Goal: Task Accomplishment & Management: Use online tool/utility

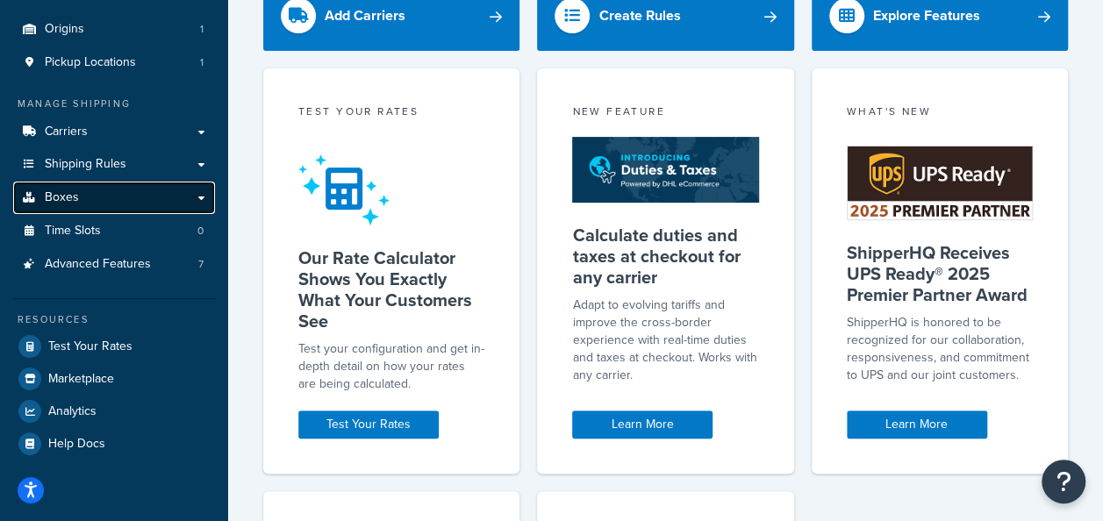
click at [99, 197] on link "Boxes" at bounding box center [114, 198] width 202 height 32
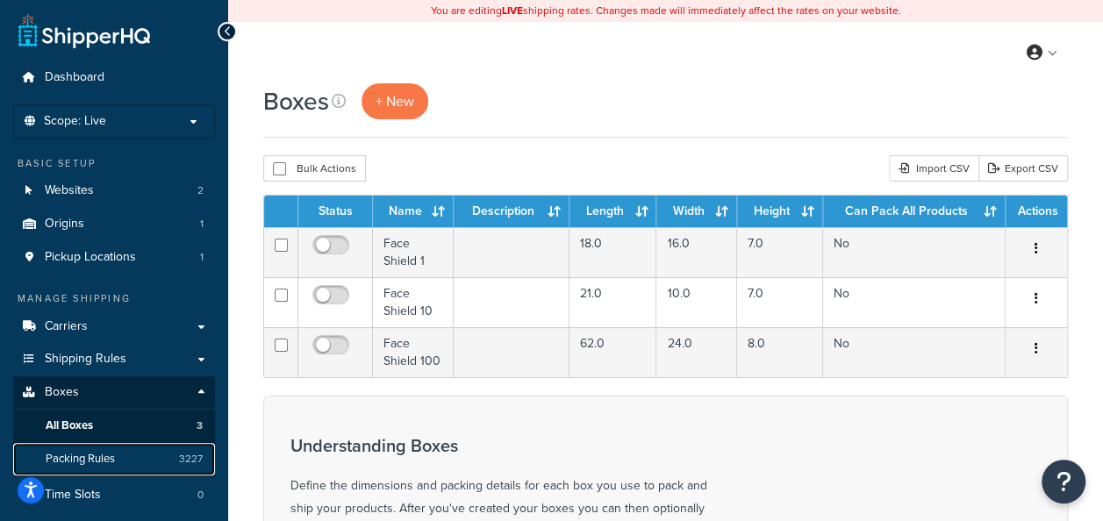
click at [98, 452] on span "Packing Rules" at bounding box center [80, 459] width 69 height 15
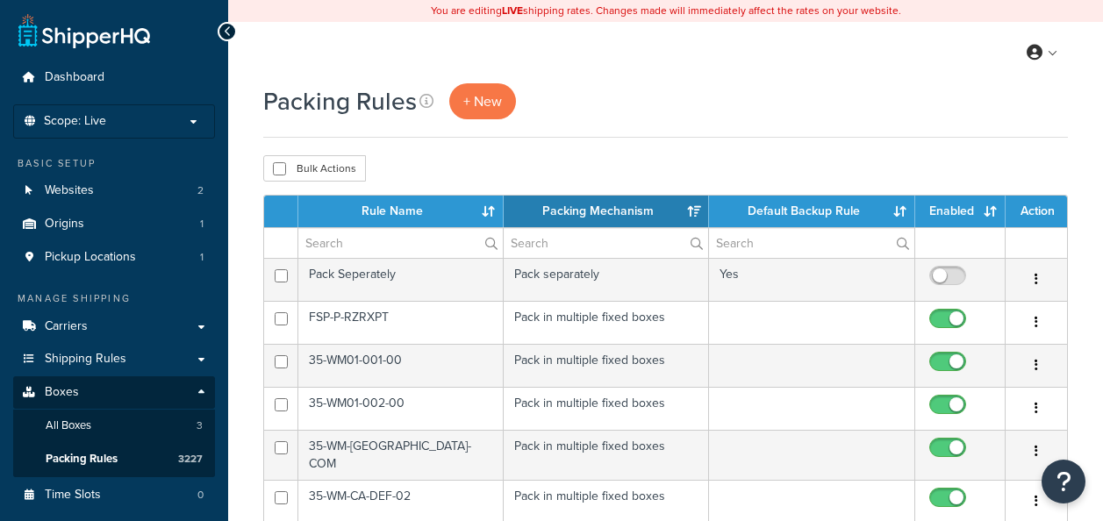
select select "15"
click at [495, 108] on span "+ New" at bounding box center [482, 101] width 39 height 20
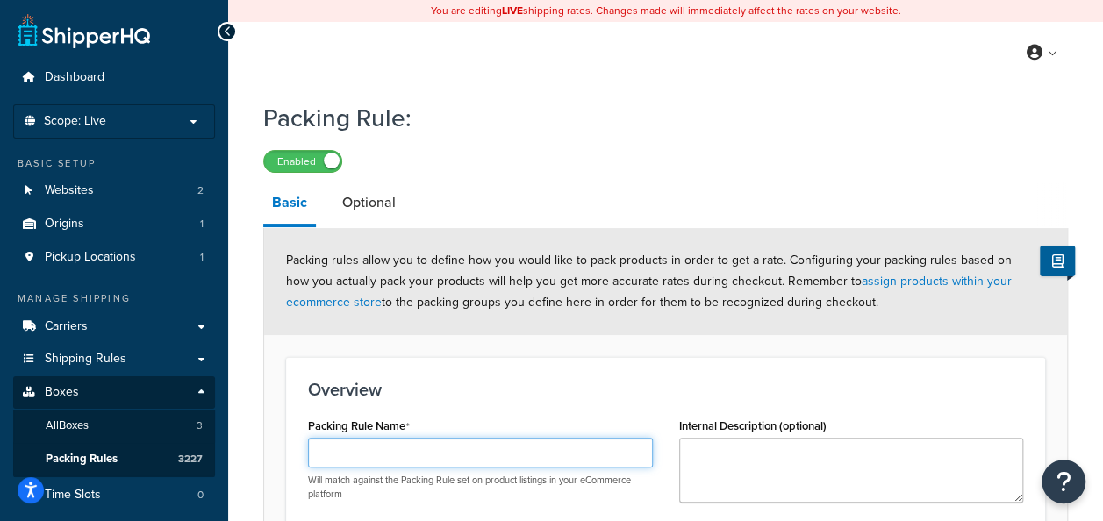
click at [371, 456] on input "Packing Rule Name" at bounding box center [480, 453] width 345 height 30
paste input "RBR-CA-DEF-K5"
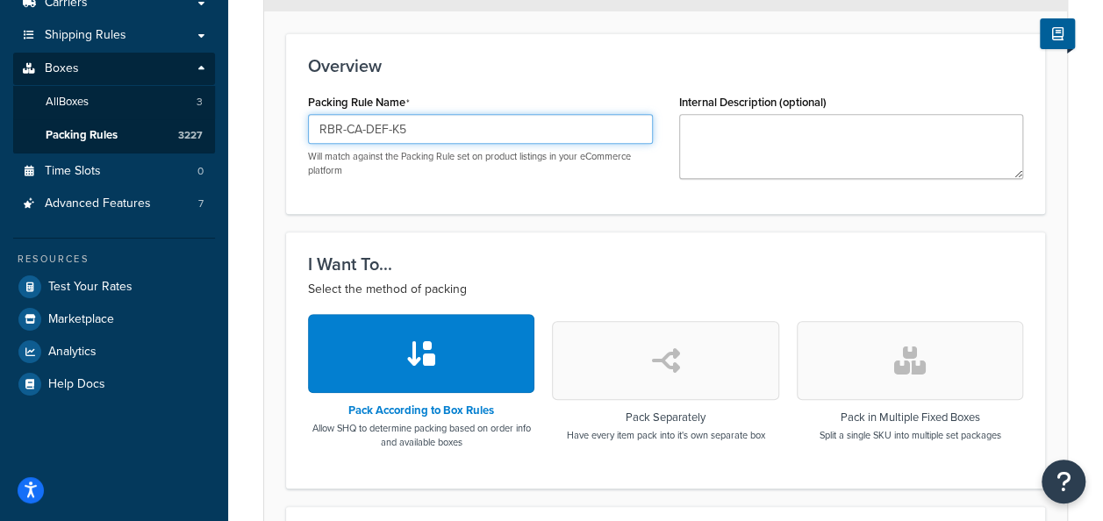
scroll to position [327, 0]
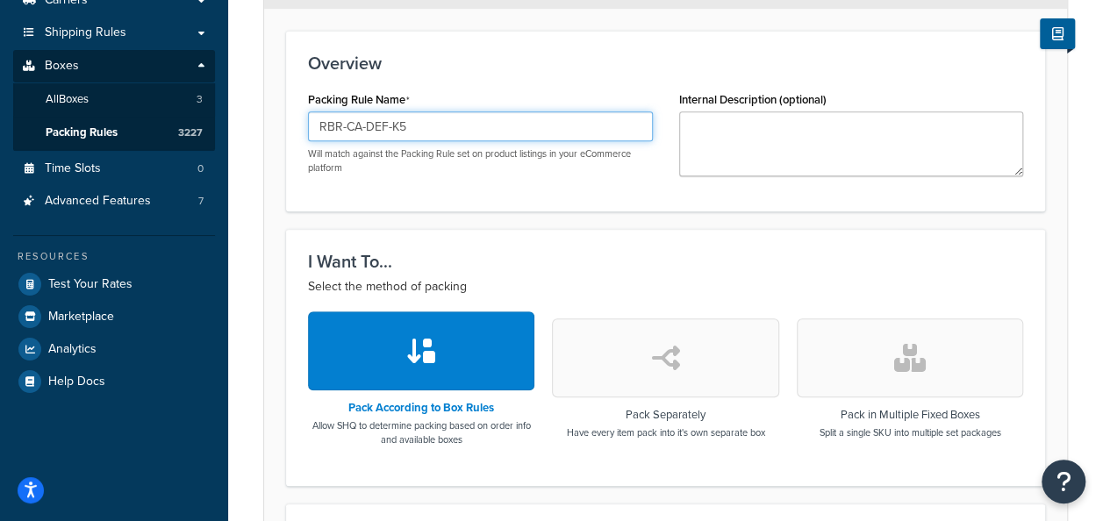
type input "RBR-CA-DEF-K5"
click at [923, 393] on button "button" at bounding box center [910, 358] width 226 height 79
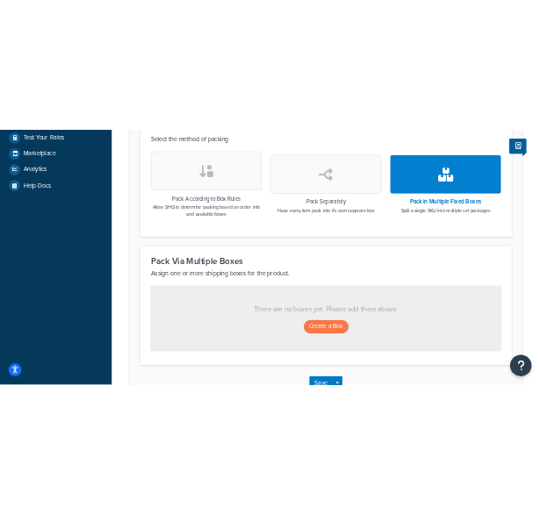
scroll to position [595, 0]
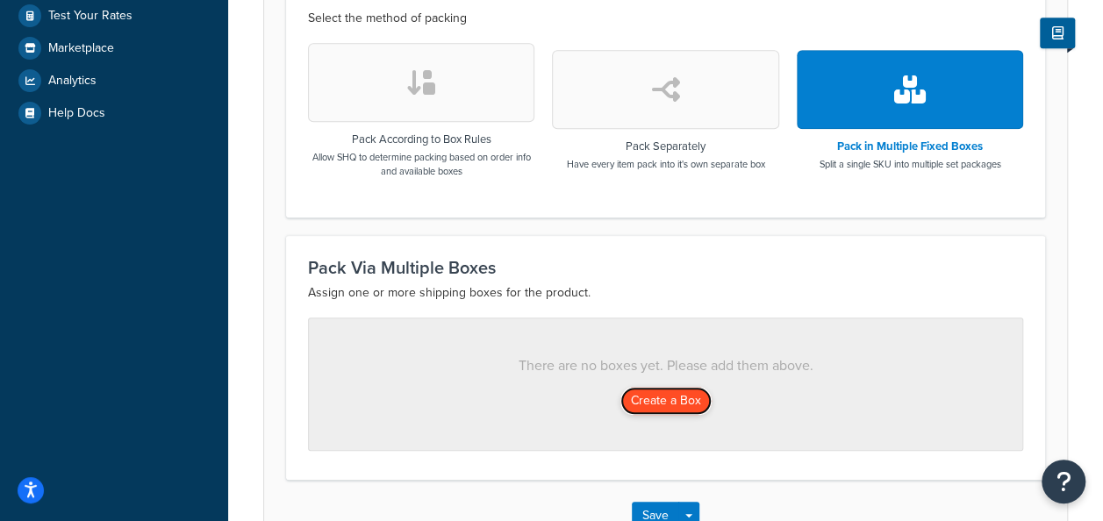
click at [683, 387] on button "Create a Box" at bounding box center [666, 401] width 91 height 28
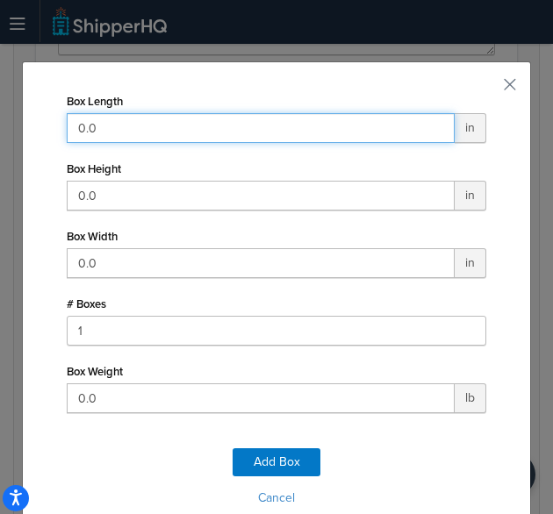
click at [198, 135] on input "0.0" at bounding box center [261, 128] width 388 height 30
type input "65"
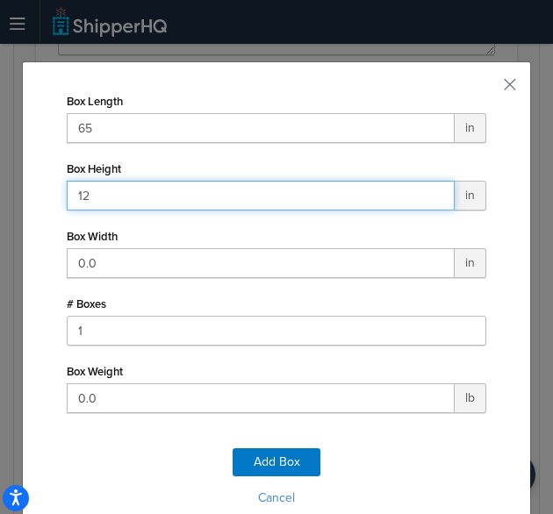
type input "12"
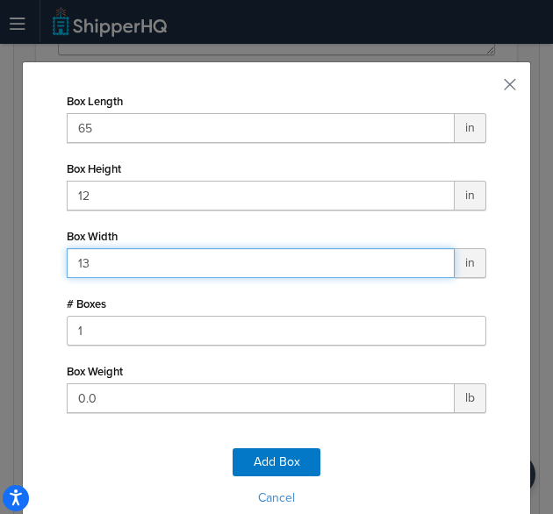
type input "13"
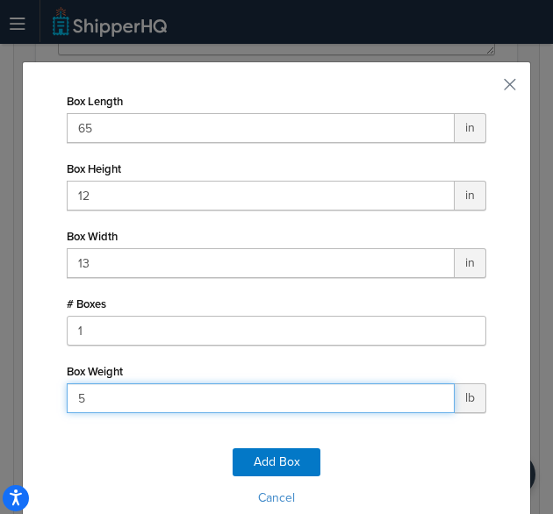
type input "57"
click button "Add Box" at bounding box center [277, 463] width 88 height 28
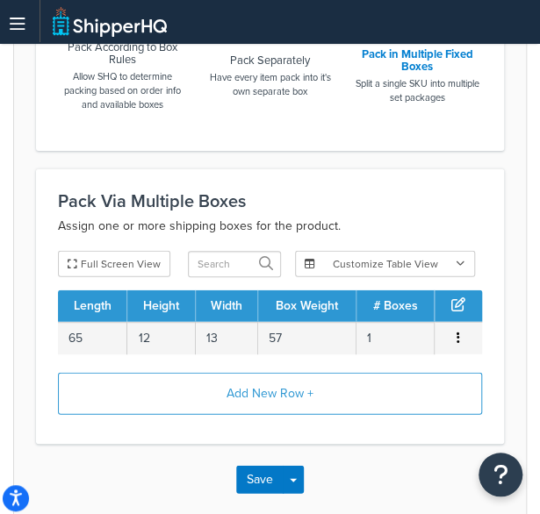
scroll to position [838, 0]
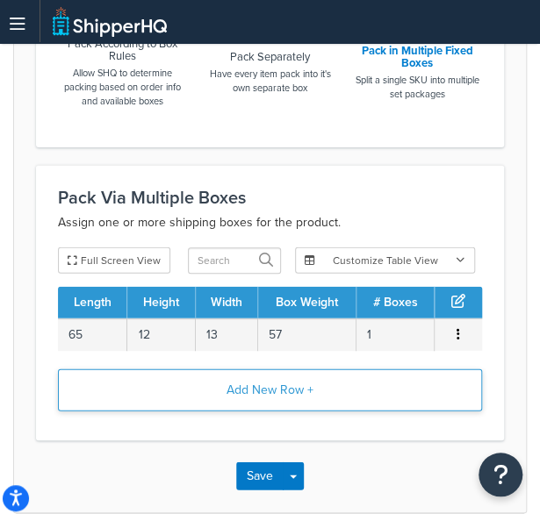
click at [270, 375] on button "Add New Row +" at bounding box center [270, 391] width 424 height 42
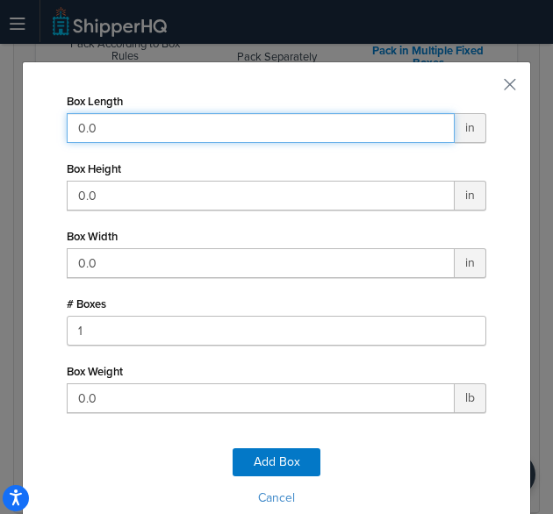
click at [227, 129] on input "0.0" at bounding box center [261, 128] width 388 height 30
type input "46"
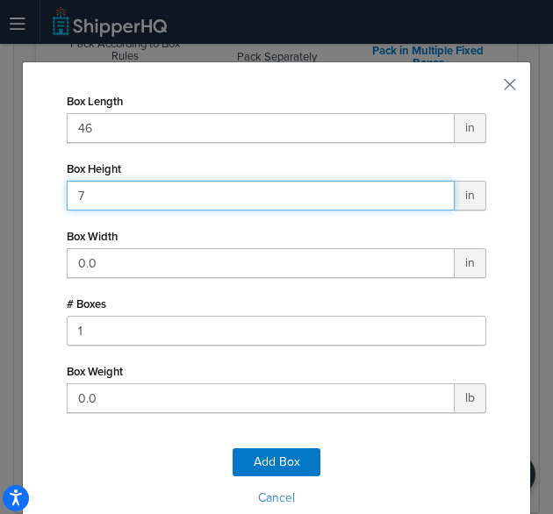
type input "7"
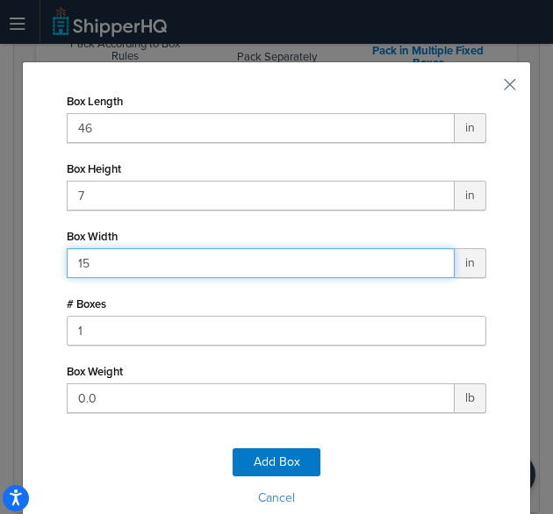
type input "15"
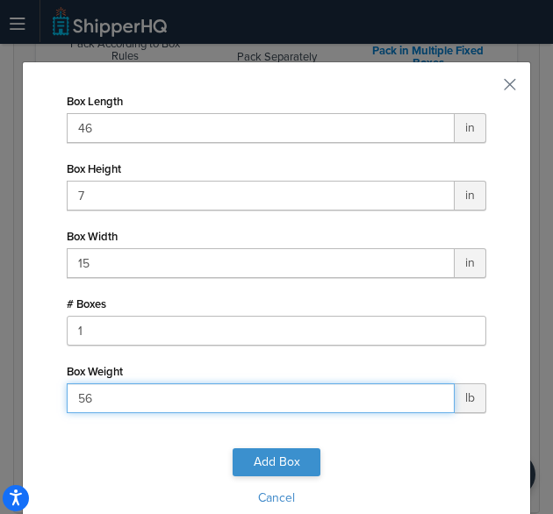
type input "56"
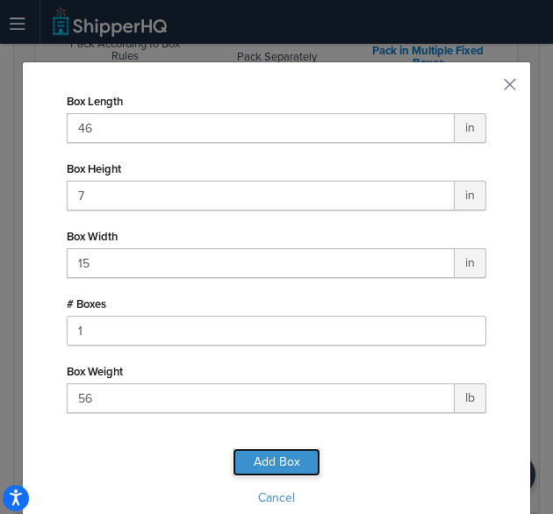
click at [283, 465] on button "Add Box" at bounding box center [277, 463] width 88 height 28
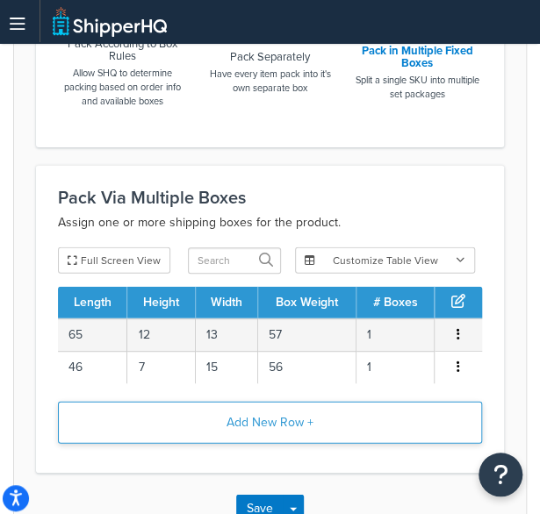
click at [248, 419] on button "Add New Row +" at bounding box center [270, 423] width 424 height 42
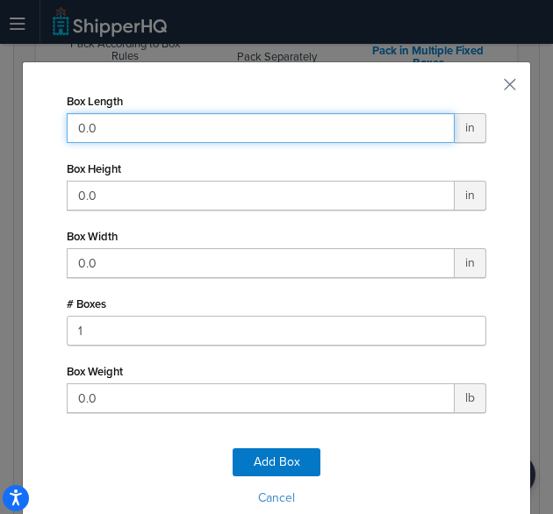
click at [169, 133] on input "0.0" at bounding box center [261, 128] width 388 height 30
type input "11"
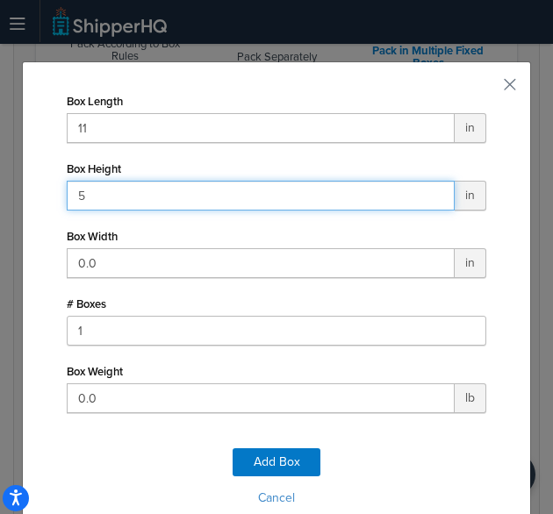
type input "5"
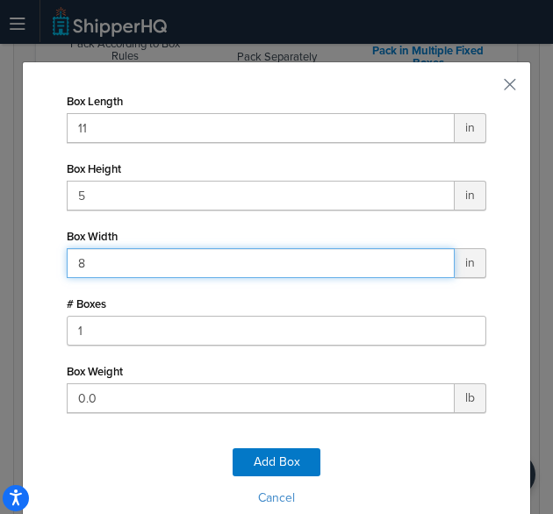
type input "8"
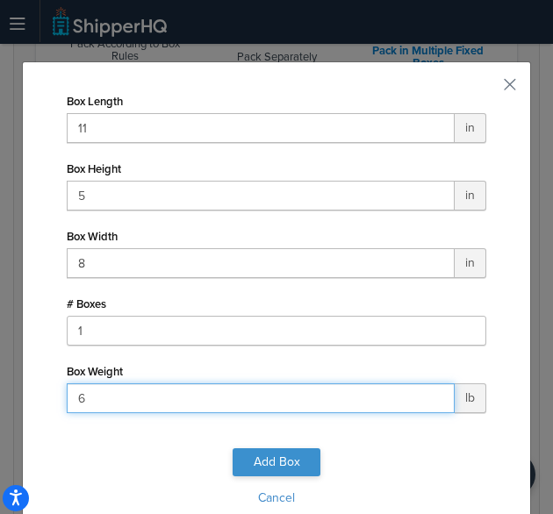
type input "6"
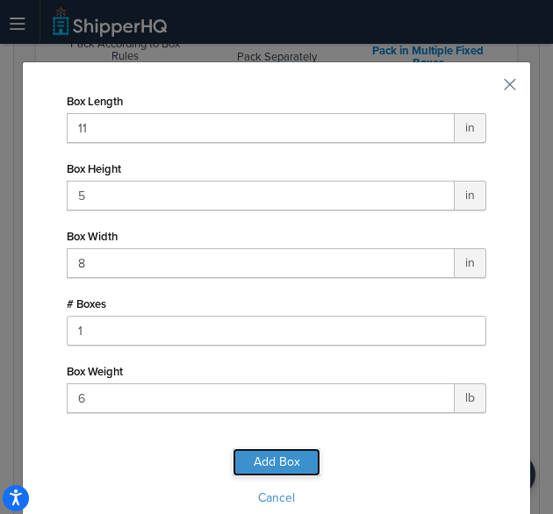
click at [271, 468] on button "Add Box" at bounding box center [277, 463] width 88 height 28
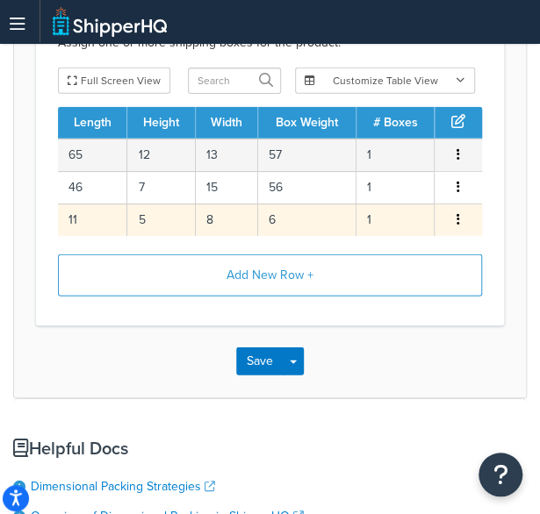
scroll to position [1044, 0]
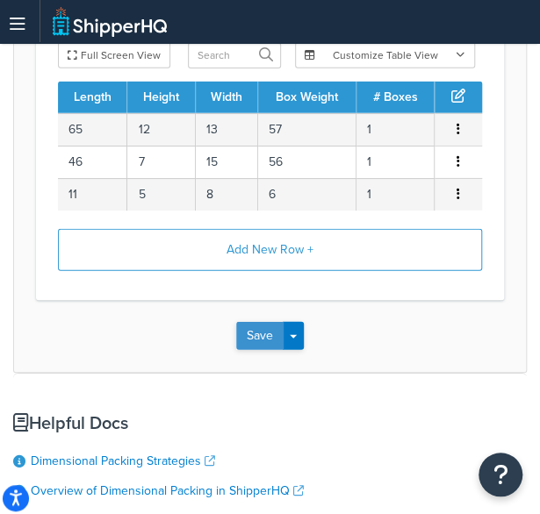
click at [263, 344] on button "Save" at bounding box center [259, 336] width 47 height 28
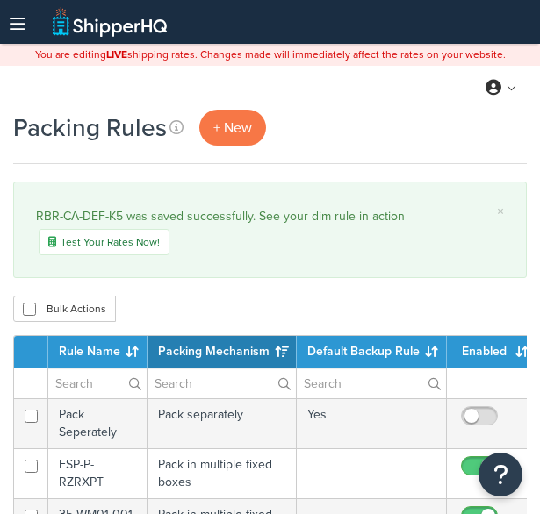
select select "15"
